Goal: Task Accomplishment & Management: Manage account settings

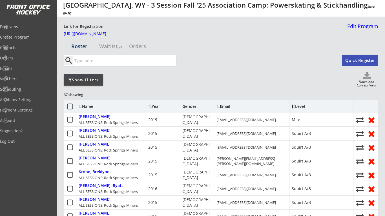
click at [98, 79] on div "Show Filters" at bounding box center [84, 80] width 40 height 6
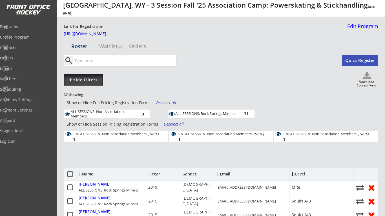
click at [98, 79] on div "Hide Filters" at bounding box center [84, 80] width 40 height 6
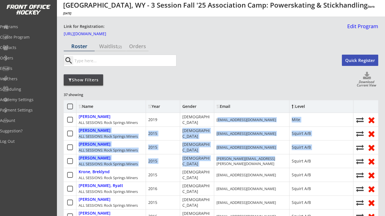
drag, startPoint x: 218, startPoint y: 119, endPoint x: 277, endPoint y: 164, distance: 73.8
click at [277, 164] on div "[PERSON_NAME][EMAIL_ADDRESS][PERSON_NAME][DOMAIN_NAME]" at bounding box center [251, 162] width 75 height 14
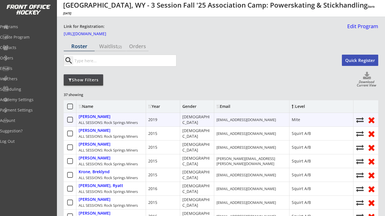
drag, startPoint x: 217, startPoint y: 120, endPoint x: 269, endPoint y: 112, distance: 52.8
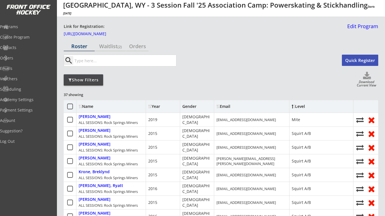
click at [265, 87] on div "Show Filters Download Current View" at bounding box center [221, 80] width 315 height 16
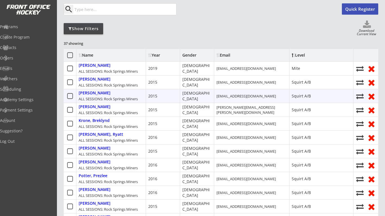
scroll to position [52, 0]
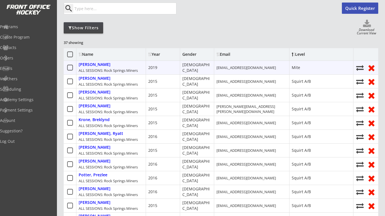
drag, startPoint x: 217, startPoint y: 67, endPoint x: 266, endPoint y: 62, distance: 49.6
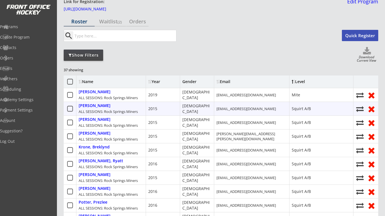
scroll to position [7, 0]
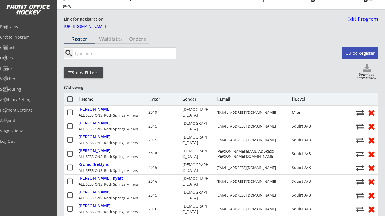
click at [70, 99] on icon at bounding box center [70, 99] width 7 height 7
click at [69, 100] on use at bounding box center [70, 99] width 6 height 6
click at [168, 76] on div "Show Filters Download Current View" at bounding box center [221, 73] width 315 height 16
click at [72, 99] on icon at bounding box center [70, 99] width 7 height 7
click at [81, 14] on button "Write Email" at bounding box center [45, 8] width 71 height 11
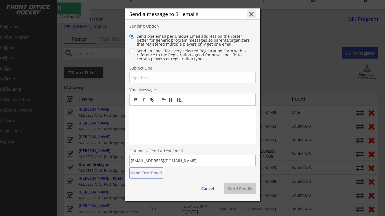
click at [250, 15] on button "close" at bounding box center [251, 14] width 8 height 8
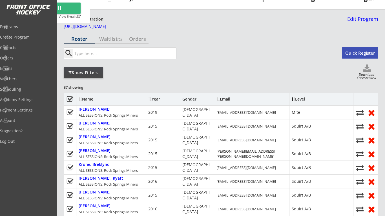
click at [71, 98] on icon at bounding box center [70, 99] width 7 height 7
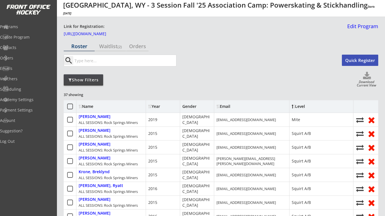
scroll to position [0, 0]
click at [86, 106] on div "Name" at bounding box center [102, 107] width 46 height 4
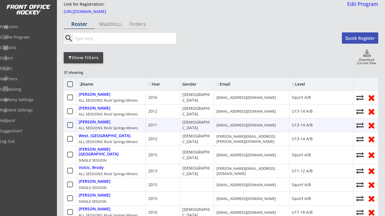
scroll to position [23, 0]
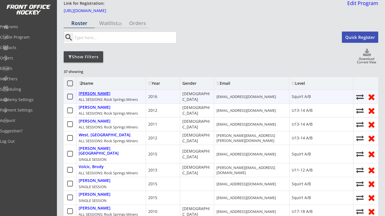
click at [100, 95] on div "[PERSON_NAME]" at bounding box center [95, 93] width 32 height 5
select select ""Squirt A/B""
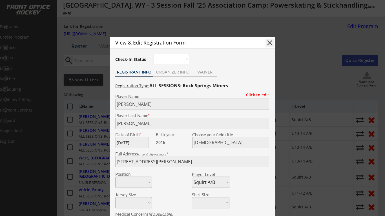
scroll to position [0, 0]
click at [267, 41] on button "close" at bounding box center [270, 43] width 8 height 8
select select ""PLACEHOLDER_1427118222253""
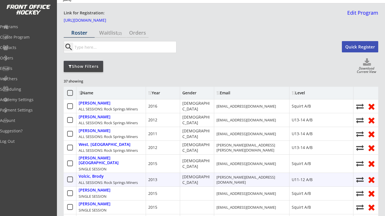
scroll to position [13, 0]
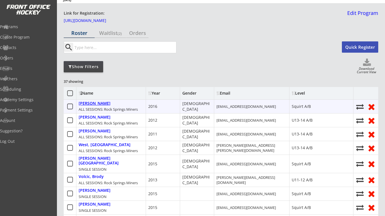
click at [101, 106] on div "[PERSON_NAME]" at bounding box center [95, 103] width 32 height 5
type input "[PERSON_NAME]"
type input "[DATE]"
type input "[DEMOGRAPHIC_DATA]"
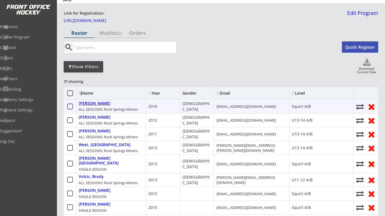
type input "[STREET_ADDRESS][PERSON_NAME]"
select select ""Squirt A/B""
type input "[PERSON_NAME]"
type input "[PHONE_NUMBER]"
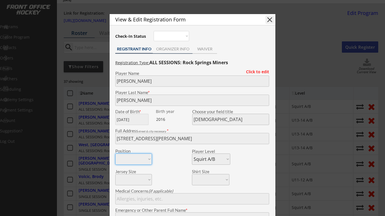
click at [174, 49] on div "ORGANIZER INFO" at bounding box center [173, 49] width 40 height 4
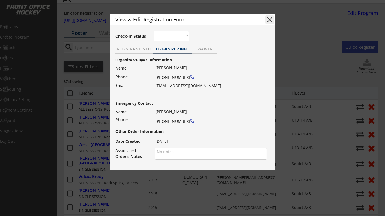
click at [271, 21] on button "close" at bounding box center [270, 20] width 8 height 8
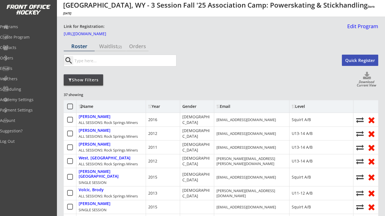
scroll to position [0, 0]
click at [155, 107] on div "Year" at bounding box center [162, 107] width 29 height 4
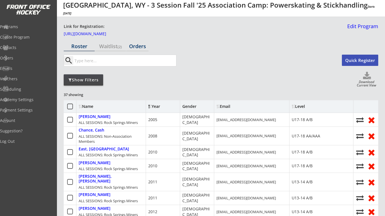
click at [141, 49] on div "Orders" at bounding box center [137, 46] width 22 height 5
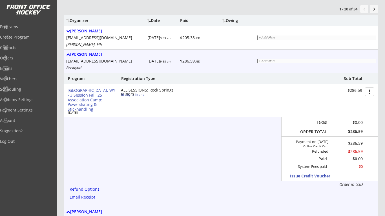
scroll to position [70, 0]
click at [93, 189] on div "Refund Options" at bounding box center [86, 190] width 32 height 4
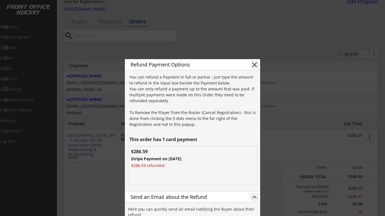
scroll to position [22, 0]
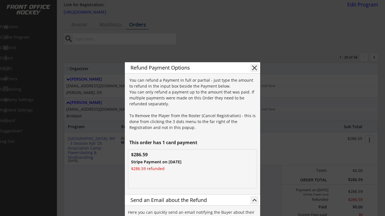
click at [255, 68] on button "close" at bounding box center [255, 68] width 8 height 8
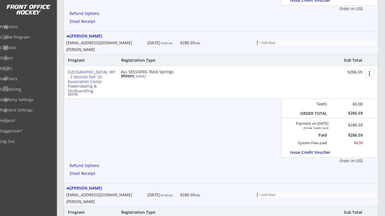
scroll to position [249, 0]
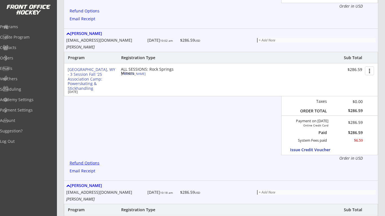
click at [96, 163] on div "Refund Options" at bounding box center [86, 163] width 32 height 4
type textarea "Hello [PERSON_NAME], We are emailing you to inform that a Refund has been issue…"
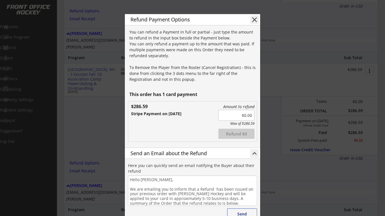
click at [246, 116] on input "input" at bounding box center [237, 115] width 36 height 11
click at [250, 115] on input "input" at bounding box center [237, 115] width 36 height 11
type input "$286.59"
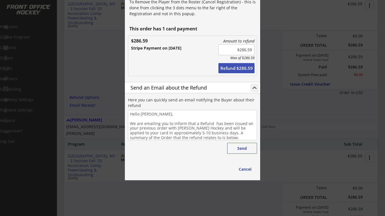
scroll to position [317, 0]
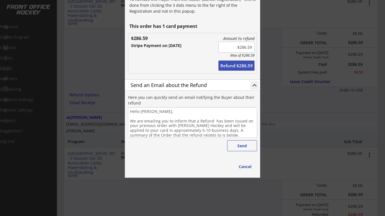
click at [244, 161] on div "Cancel" at bounding box center [223, 168] width 68 height 16
click at [245, 165] on button "Cancel" at bounding box center [245, 167] width 24 height 10
type textarea "Hello , We are emailing you to inform that a Refund has been issued on your pre…"
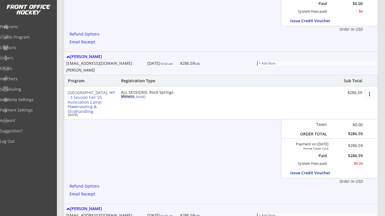
scroll to position [224, 0]
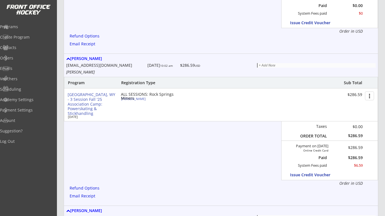
click at [137, 99] on div "[PERSON_NAME]" at bounding box center [152, 98] width 63 height 3
type input "[PERSON_NAME]"
type input "[DEMOGRAPHIC_DATA]"
type input "[STREET_ADDRESS][PERSON_NAME]"
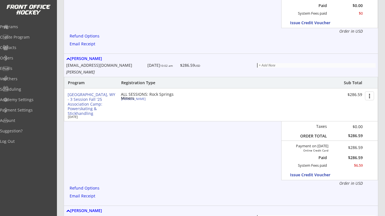
select select ""Squirt A/B""
type input "None"
type input "[PERSON_NAME]"
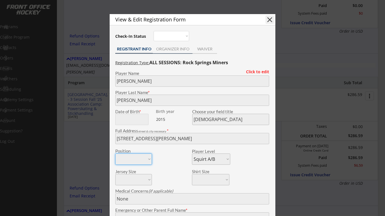
click at [182, 51] on div "ORGANIZER INFO" at bounding box center [173, 49] width 40 height 4
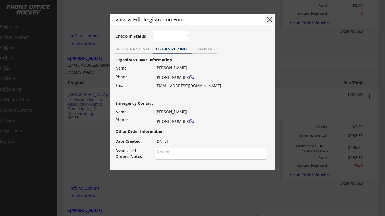
click at [123, 44] on div "View & Edit Registration Form close Check-In Status Not here Present REGISTRANT…" at bounding box center [193, 92] width 166 height 156
click at [125, 46] on div "REGISTRANT INFO" at bounding box center [134, 49] width 38 height 8
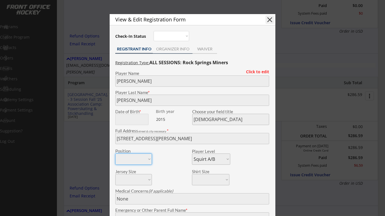
click at [161, 50] on div "ORGANIZER INFO" at bounding box center [173, 49] width 40 height 4
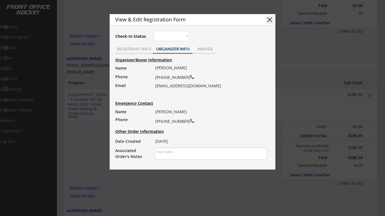
click at [269, 22] on button "close" at bounding box center [270, 20] width 8 height 8
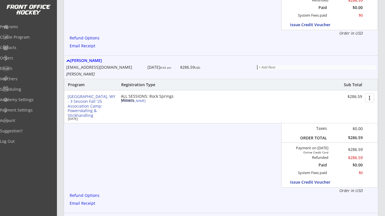
scroll to position [691, 0]
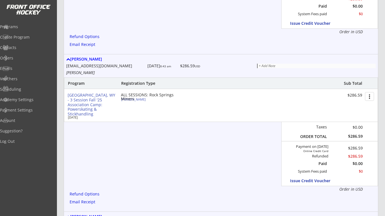
click at [134, 100] on div "[PERSON_NAME]" at bounding box center [152, 99] width 63 height 3
type input "[PERSON_NAME]"
type input "[DEMOGRAPHIC_DATA]"
type input "[STREET_ADDRESS]"
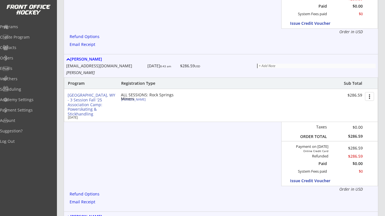
select select ""Squirt A/B""
type input "[PERSON_NAME]"
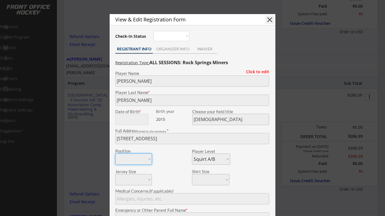
click at [268, 16] on button "close" at bounding box center [270, 20] width 8 height 8
select select ""PLACEHOLDER_1427118222253""
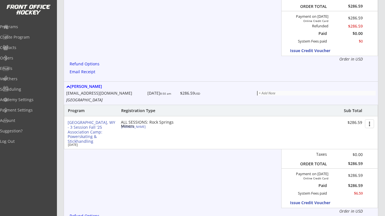
scroll to position [830, 0]
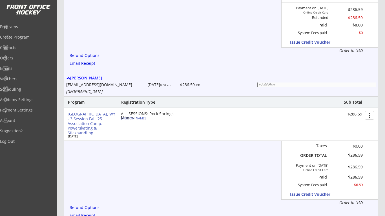
click at [141, 119] on div "[PERSON_NAME]" at bounding box center [152, 118] width 63 height 3
type input "[GEOGRAPHIC_DATA]"
type input "Booth"
type input "[DEMOGRAPHIC_DATA]"
type input "[STREET_ADDRESS]"
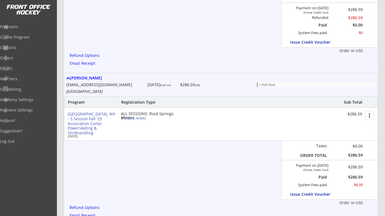
select select ""U11-12 A/B""
type input "[PERSON_NAME]"
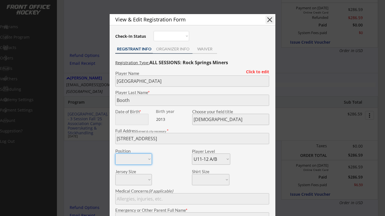
click at [170, 51] on div "ORGANIZER INFO" at bounding box center [173, 49] width 40 height 4
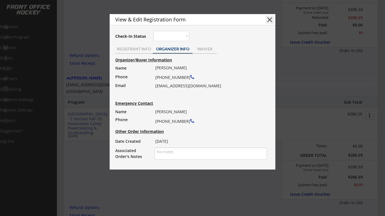
click at [271, 21] on button "close" at bounding box center [270, 20] width 8 height 8
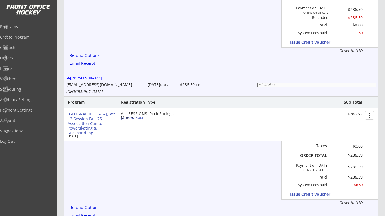
click at [142, 120] on div "[GEOGRAPHIC_DATA], WY - 3 Session Fall '25 Association Camp: Powerskating & Sti…" at bounding box center [221, 124] width 314 height 33
click at [142, 119] on div "[PERSON_NAME]" at bounding box center [152, 118] width 63 height 3
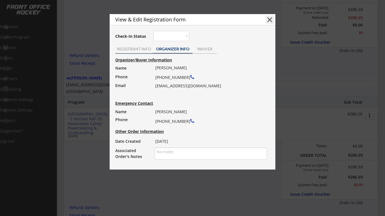
click at [139, 52] on div "REGISTRANT INFO" at bounding box center [134, 49] width 38 height 8
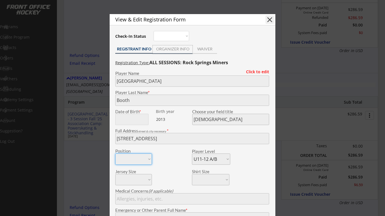
click at [172, 49] on div "ORGANIZER INFO" at bounding box center [173, 49] width 40 height 4
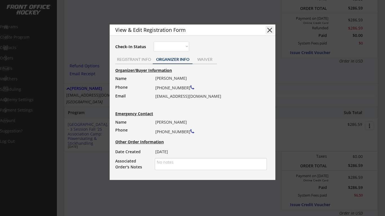
scroll to position [819, 0]
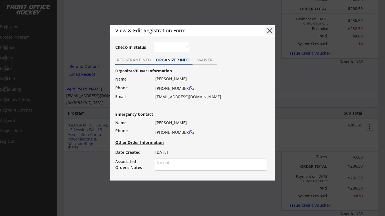
click at [128, 60] on div "REGISTRANT INFO" at bounding box center [134, 60] width 38 height 4
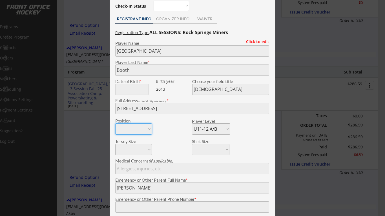
scroll to position [859, 0]
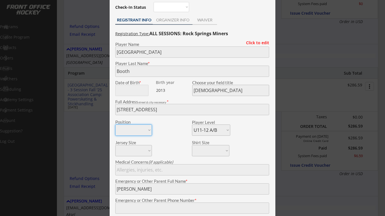
click at [163, 21] on div "ORGANIZER INFO" at bounding box center [173, 20] width 40 height 4
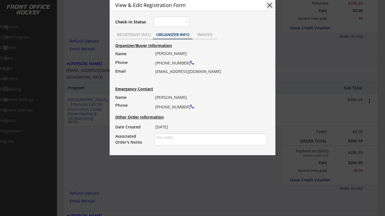
scroll to position [841, 0]
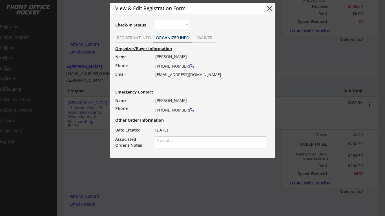
click at [269, 8] on button "close" at bounding box center [270, 8] width 8 height 8
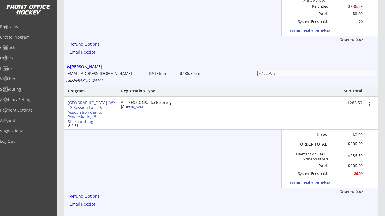
click at [139, 108] on div "[PERSON_NAME]" at bounding box center [152, 107] width 63 height 3
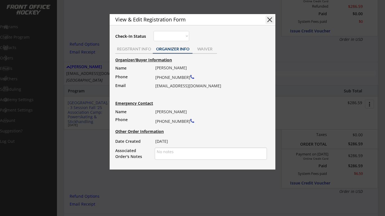
click at [267, 19] on button "close" at bounding box center [270, 20] width 8 height 8
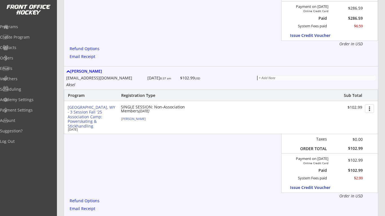
scroll to position [989, 0]
click at [136, 119] on div "[PERSON_NAME]" at bounding box center [152, 118] width 63 height 3
type input "Aksel"
type input "Welsh"
type input "[DEMOGRAPHIC_DATA]"
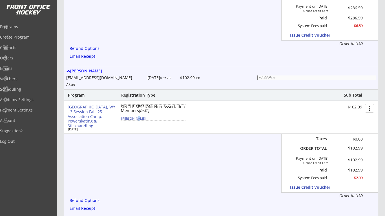
type input "[STREET_ADDRESS][US_STATE]"
select select ""Squirt A/B""
type input "N/A"
type input "[PERSON_NAME]"
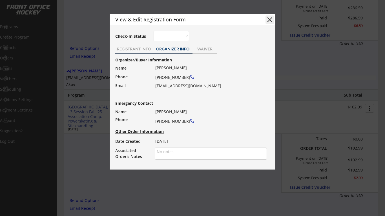
click at [143, 48] on div "REGISTRANT INFO" at bounding box center [134, 49] width 38 height 4
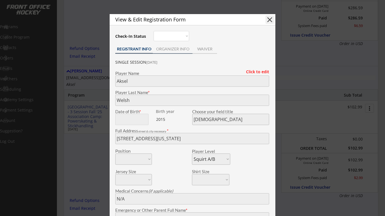
click at [164, 50] on div "ORGANIZER INFO" at bounding box center [173, 49] width 40 height 4
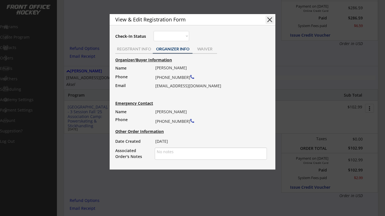
click at [270, 20] on button "close" at bounding box center [270, 20] width 8 height 8
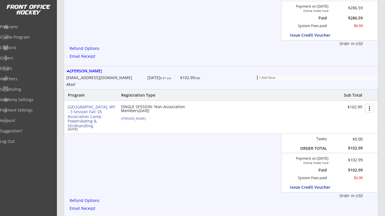
click at [133, 118] on div "[PERSON_NAME]" at bounding box center [152, 118] width 63 height 3
type input "Aksel"
type input "Welsh"
type input "[DEMOGRAPHIC_DATA]"
type input "[STREET_ADDRESS][US_STATE]"
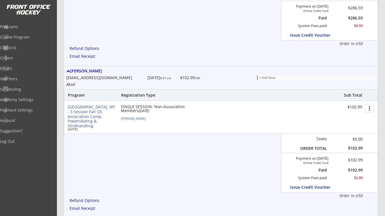
select select ""Squirt A/B""
type input "N/A"
type input "[PERSON_NAME]"
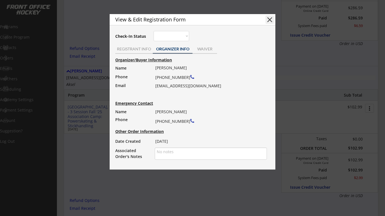
click at [144, 50] on div "REGISTRANT INFO" at bounding box center [134, 49] width 38 height 4
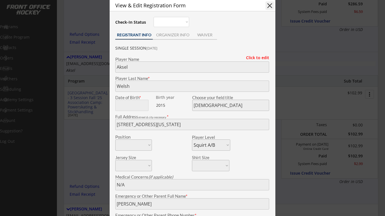
scroll to position [963, 0]
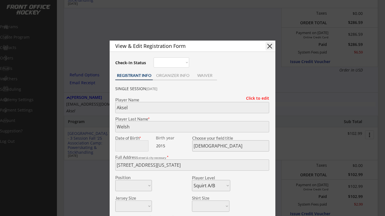
click at [268, 49] on button "close" at bounding box center [270, 46] width 8 height 8
select select ""PLACEHOLDER_1427118222253""
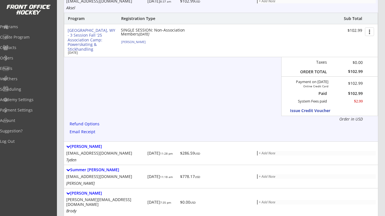
scroll to position [1068, 0]
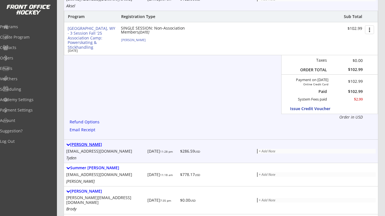
click at [86, 146] on div "[PERSON_NAME]" at bounding box center [105, 145] width 79 height 5
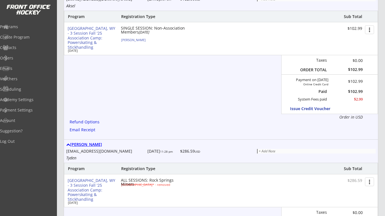
click at [86, 146] on div "[PERSON_NAME]" at bounding box center [105, 145] width 79 height 5
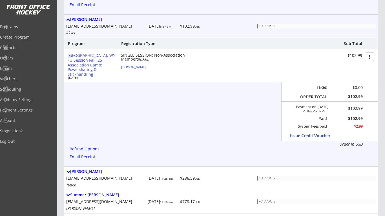
scroll to position [1016, 0]
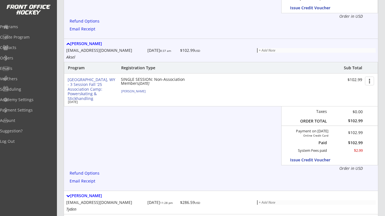
click at [135, 92] on div "[PERSON_NAME]" at bounding box center [152, 91] width 63 height 3
type input "Aksel"
type input "Welsh"
type input "[DEMOGRAPHIC_DATA]"
type input "[STREET_ADDRESS][US_STATE]"
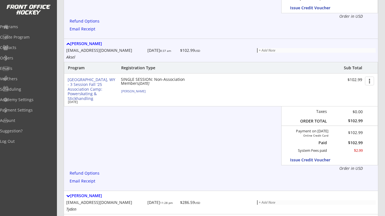
select select ""Squirt A/B""
type input "N/A"
type input "[PERSON_NAME]"
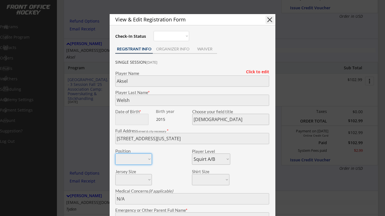
click at [167, 52] on div "ORGANIZER INFO" at bounding box center [173, 49] width 40 height 8
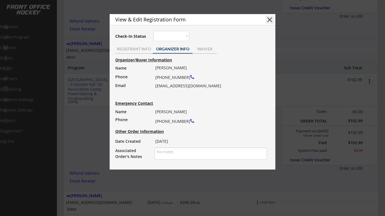
click at [269, 21] on button "close" at bounding box center [270, 20] width 8 height 8
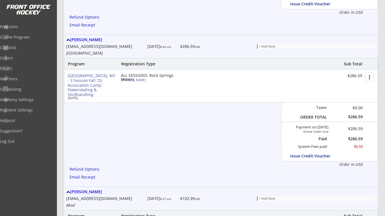
scroll to position [867, 0]
click at [137, 81] on div "[PERSON_NAME]" at bounding box center [152, 80] width 63 height 3
type input "[GEOGRAPHIC_DATA]"
type input "Booth"
type input "[DEMOGRAPHIC_DATA]"
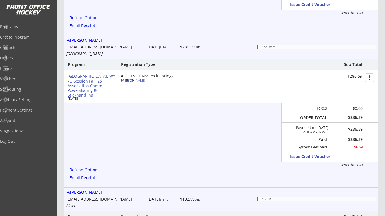
type input "[STREET_ADDRESS]"
select select ""U11-12 A/B""
type input "[PERSON_NAME]"
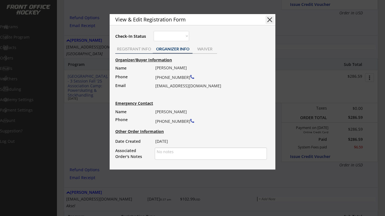
click at [140, 51] on div "REGISTRANT INFO" at bounding box center [134, 49] width 38 height 8
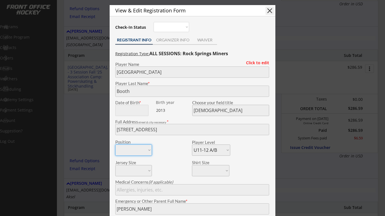
scroll to position [874, 0]
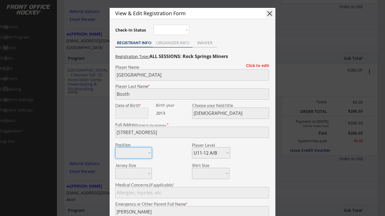
click at [178, 42] on div "ORGANIZER INFO" at bounding box center [173, 43] width 40 height 4
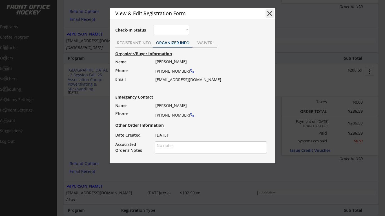
click at [270, 15] on button "close" at bounding box center [270, 13] width 8 height 8
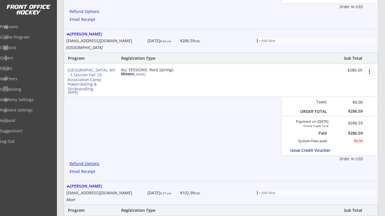
click at [88, 163] on div "Refund Options" at bounding box center [86, 164] width 32 height 4
type textarea "Hello [PERSON_NAME], We are emailing you to inform that a Refund has been issue…"
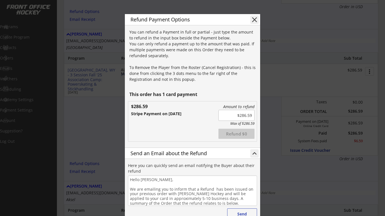
click at [246, 115] on input "input" at bounding box center [237, 115] width 36 height 11
type input "$286.59"
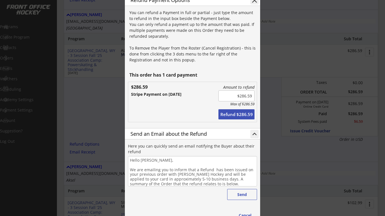
scroll to position [896, 0]
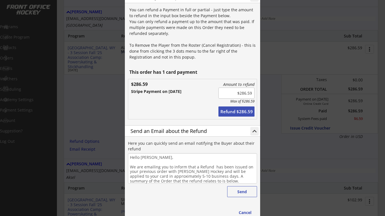
click at [231, 114] on button "Refund $286.59" at bounding box center [237, 112] width 36 height 10
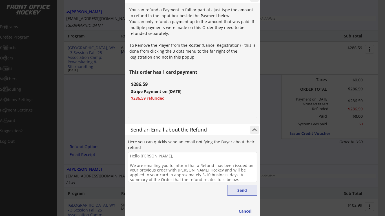
click at [244, 192] on button "Send" at bounding box center [242, 190] width 30 height 11
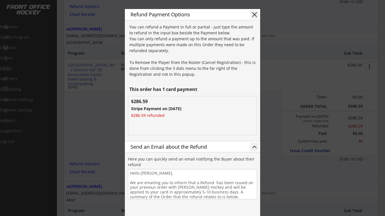
scroll to position [867, 0]
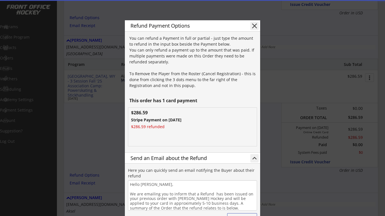
click at [255, 26] on button "close" at bounding box center [255, 26] width 8 height 8
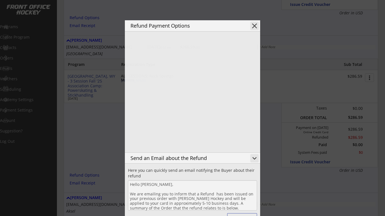
type textarea "Hello , We are emailing you to inform that a Refund has been issued on your pre…"
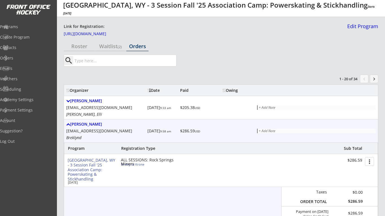
scroll to position [0, 0]
click at [79, 49] on div "Roster" at bounding box center [79, 46] width 31 height 5
